Goal: Information Seeking & Learning: Learn about a topic

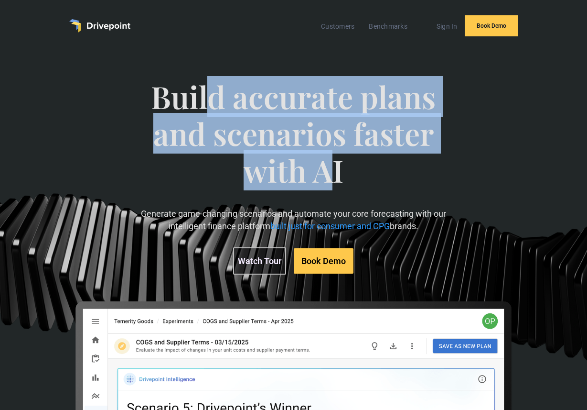
drag, startPoint x: 209, startPoint y: 89, endPoint x: 326, endPoint y: 158, distance: 135.4
click at [326, 158] on span "Build accurate plans and scenarios faster with AI" at bounding box center [293, 142] width 329 height 129
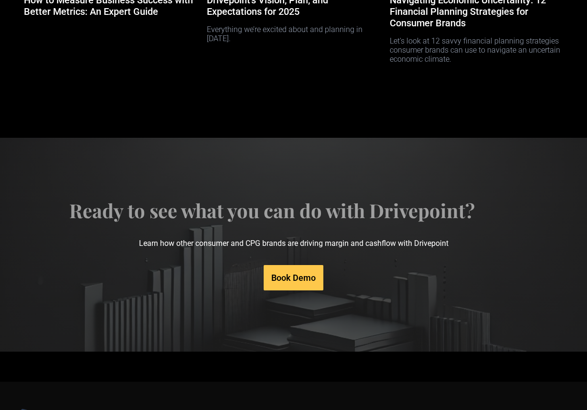
scroll to position [3618, 0]
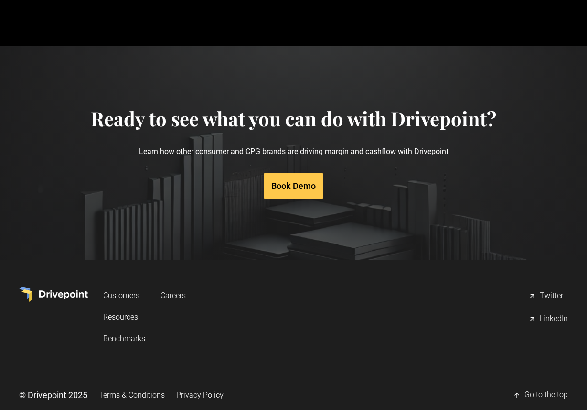
click at [294, 205] on section "Ready to see what you can do with Drivepoint? Learn how other consumer and CPG …" at bounding box center [293, 152] width 587 height 213
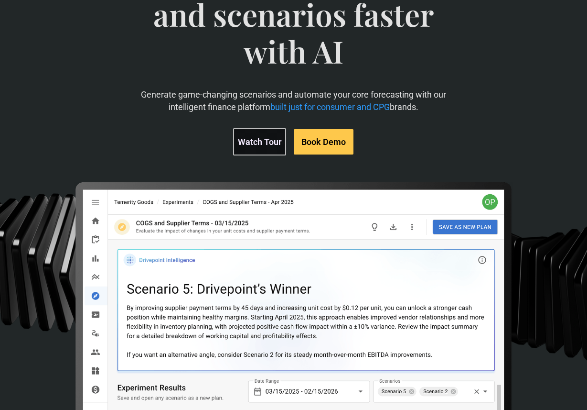
scroll to position [0, 0]
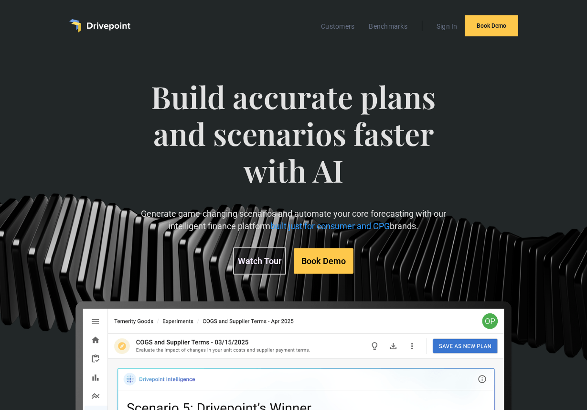
click at [290, 195] on span "Build accurate plans and scenarios faster with AI" at bounding box center [293, 142] width 329 height 129
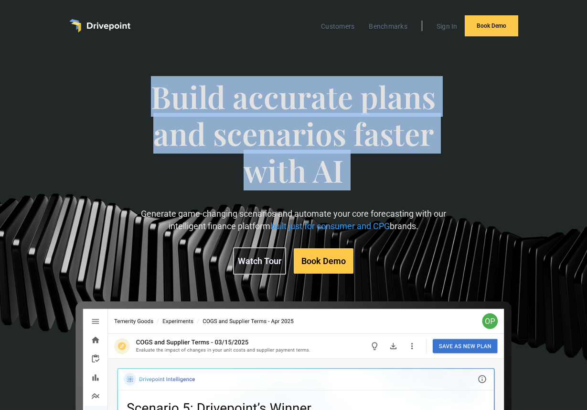
click at [290, 195] on span "Build accurate plans and scenarios faster with AI" at bounding box center [293, 142] width 329 height 129
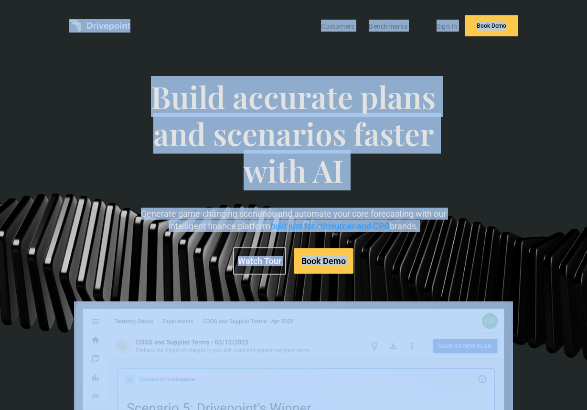
click at [293, 195] on span "Build accurate plans and scenarios faster with AI" at bounding box center [293, 142] width 329 height 129
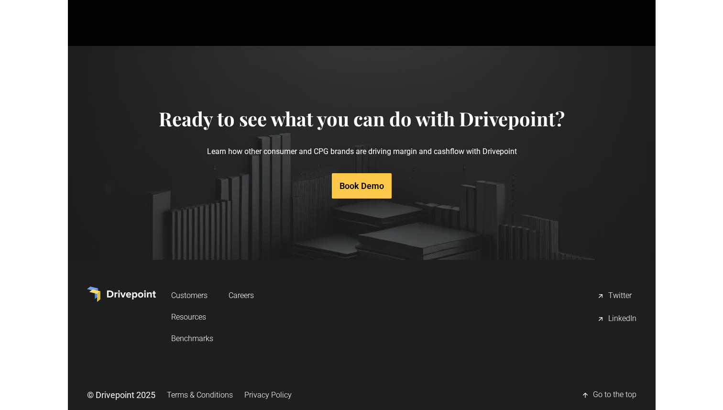
scroll to position [4689, 0]
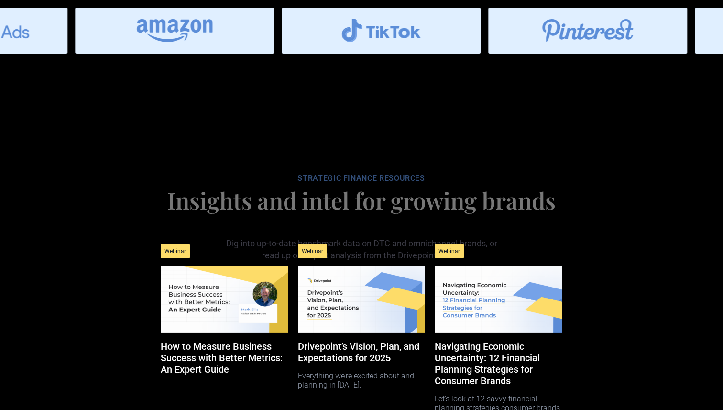
scroll to position [4287, 0]
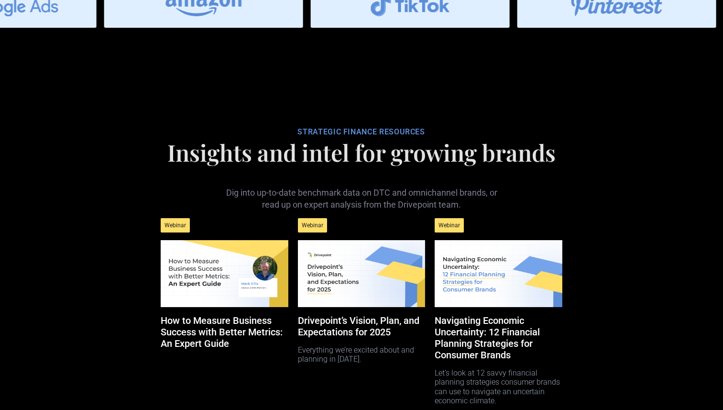
drag, startPoint x: 323, startPoint y: 185, endPoint x: 431, endPoint y: 235, distance: 118.9
click at [431, 235] on div "STRATEGIC FINANCE RESOURCES Insights and intel for growing brands Dig into up-t…" at bounding box center [361, 276] width 411 height 344
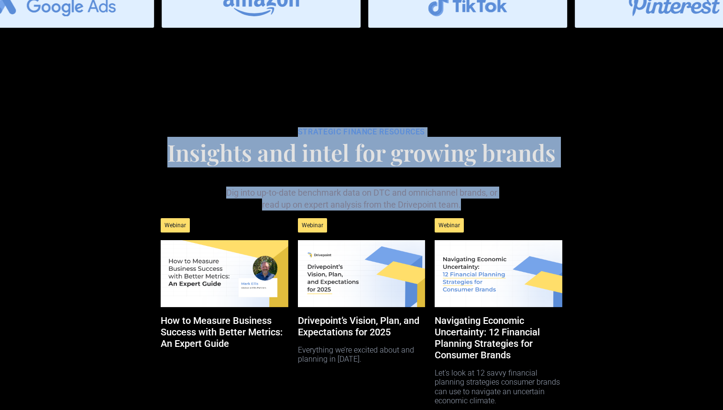
drag, startPoint x: 465, startPoint y: 250, endPoint x: 284, endPoint y: 178, distance: 195.0
click at [284, 178] on div "STRATEGIC FINANCE RESOURCES Insights and intel for growing brands Dig into up-t…" at bounding box center [361, 276] width 411 height 344
click at [284, 137] on div "STRATEGIC FINANCE RESOURCES" at bounding box center [361, 132] width 411 height 10
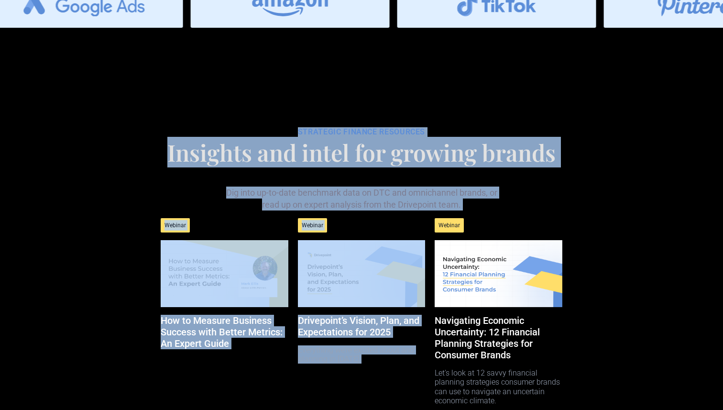
drag, startPoint x: 284, startPoint y: 178, endPoint x: 513, endPoint y: 287, distance: 253.3
click at [514, 287] on div "STRATEGIC FINANCE RESOURCES Insights and intel for growing brands Dig into up-t…" at bounding box center [361, 276] width 411 height 344
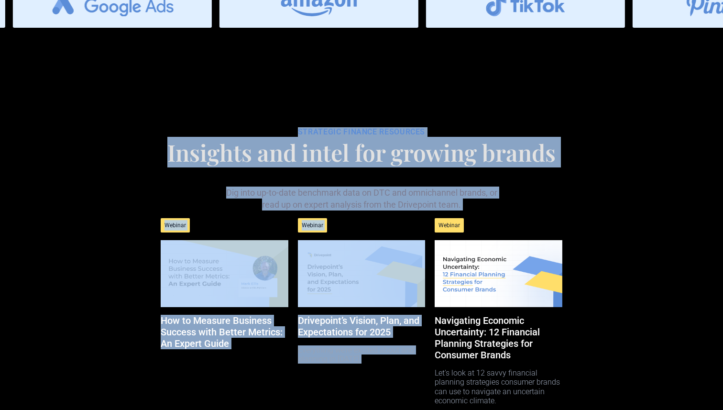
click at [528, 240] on div "Webinar" at bounding box center [497, 225] width 127 height 30
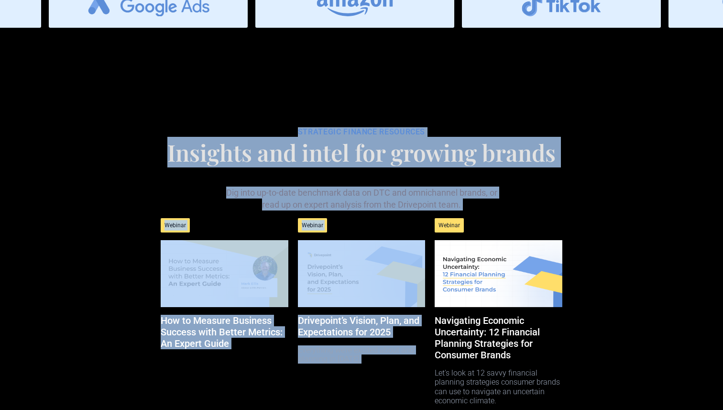
click at [435, 163] on h1 "Insights and intel for growing brands" at bounding box center [361, 152] width 411 height 23
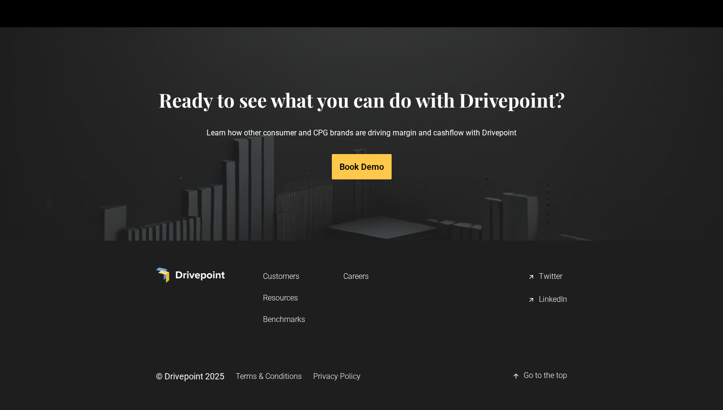
scroll to position [4740, 0]
